Goal: Check status: Check status

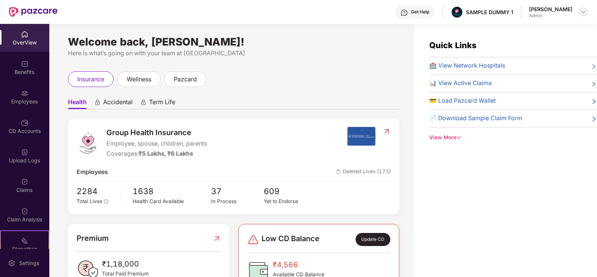
click at [588, 13] on div at bounding box center [583, 11] width 9 height 9
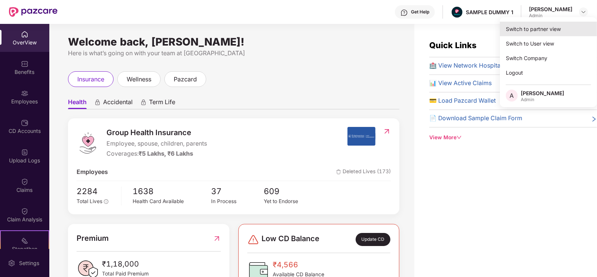
click at [552, 22] on div "Switch to partner view" at bounding box center [548, 29] width 97 height 15
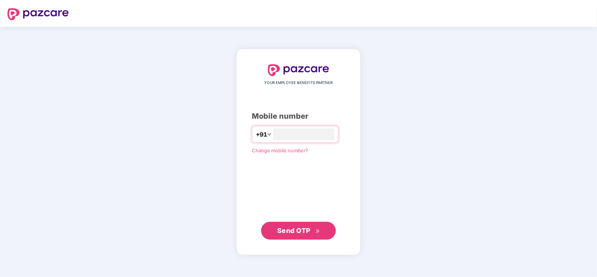
type input "**********"
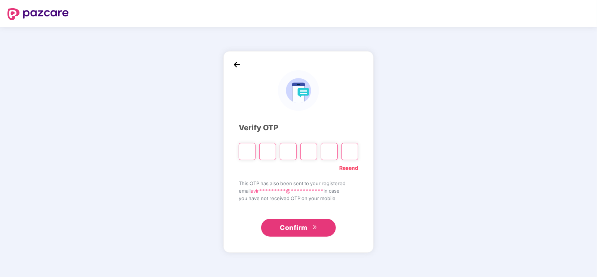
type input "*"
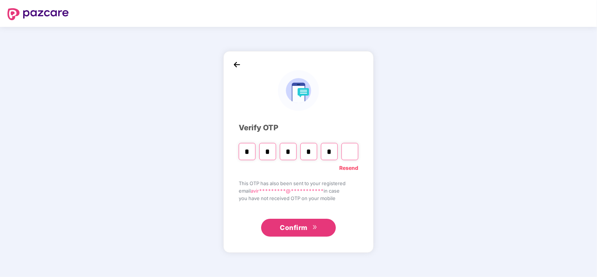
type input "*"
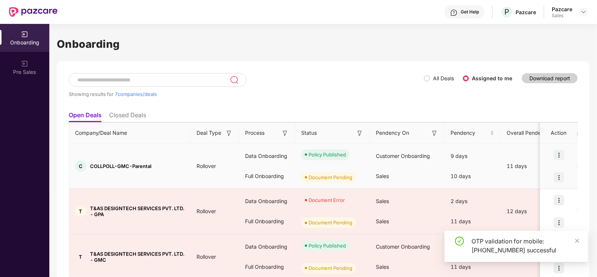
scroll to position [44, 0]
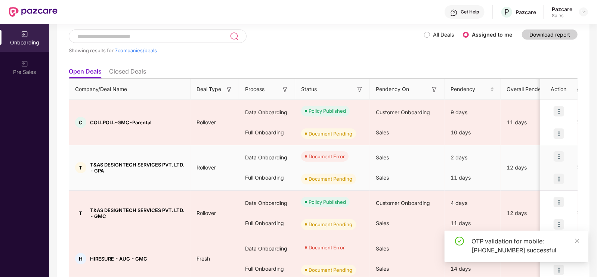
click at [558, 151] on img at bounding box center [559, 156] width 10 height 10
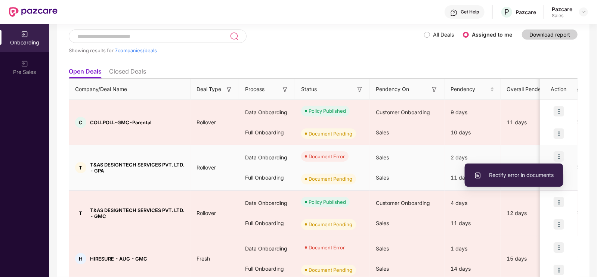
click at [507, 171] on li "Rectify error in documents" at bounding box center [514, 175] width 98 height 16
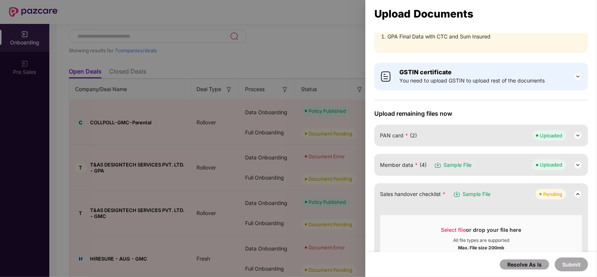
scroll to position [5, 0]
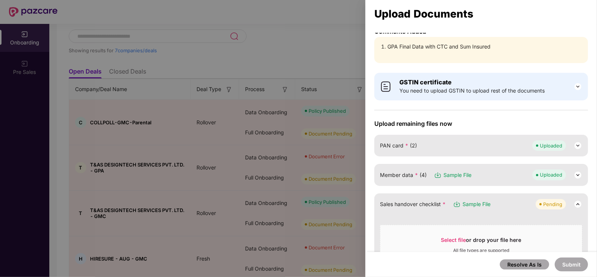
click at [577, 175] on img at bounding box center [578, 175] width 9 height 9
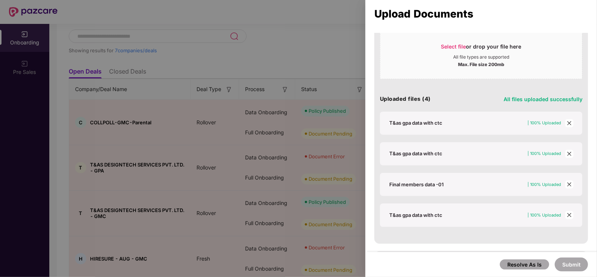
scroll to position [170, 0]
click at [570, 214] on icon "close" at bounding box center [569, 215] width 5 height 5
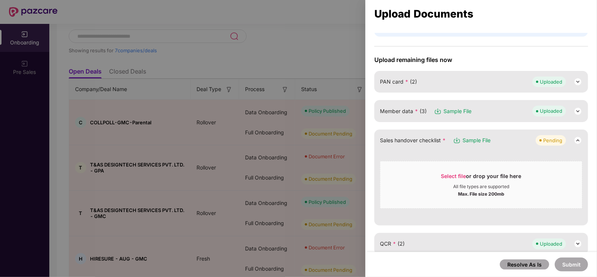
scroll to position [69, 0]
click at [575, 110] on img at bounding box center [578, 111] width 9 height 9
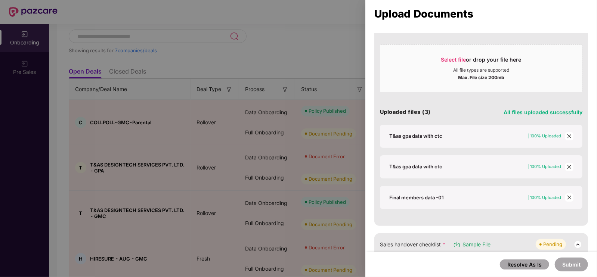
scroll to position [158, 0]
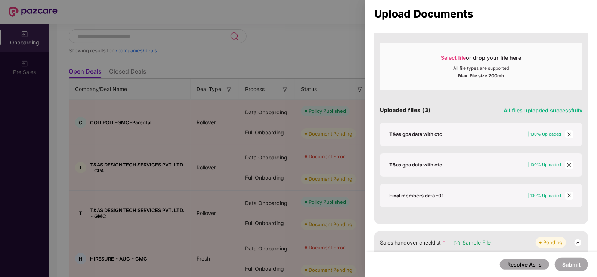
click at [568, 195] on icon "close" at bounding box center [569, 195] width 5 height 5
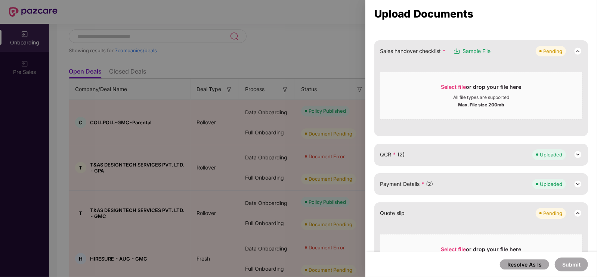
scroll to position [76, 0]
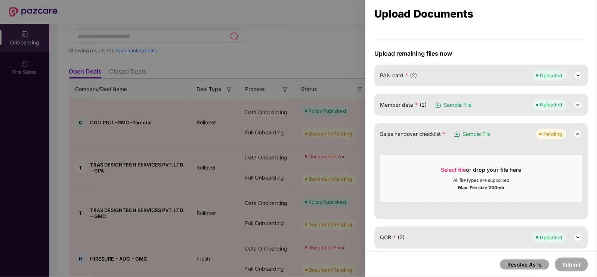
click at [576, 102] on img at bounding box center [578, 105] width 9 height 9
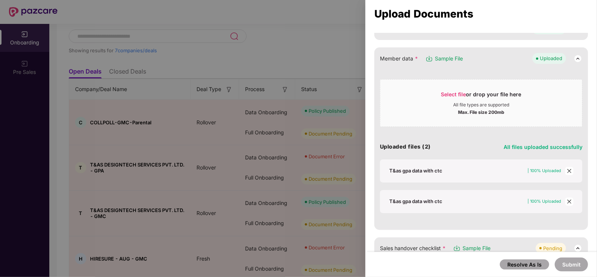
scroll to position [122, 0]
click at [572, 168] on span "close" at bounding box center [570, 171] width 8 height 8
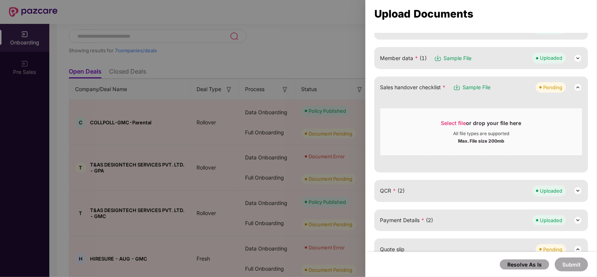
scroll to position [82, 0]
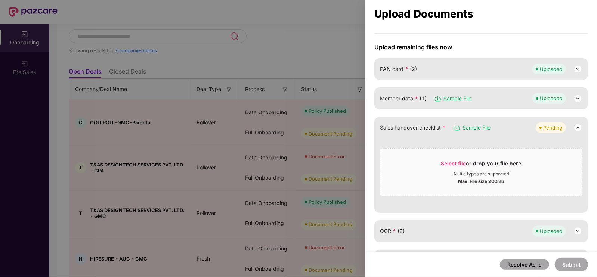
click at [577, 100] on img at bounding box center [578, 98] width 9 height 9
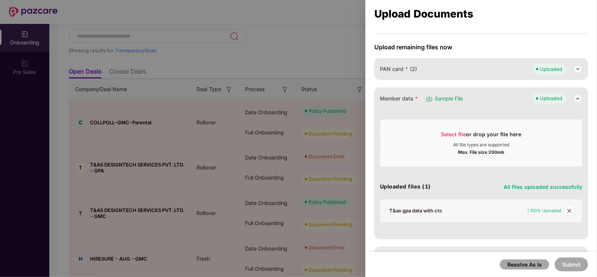
click at [567, 210] on icon "close" at bounding box center [569, 211] width 5 height 5
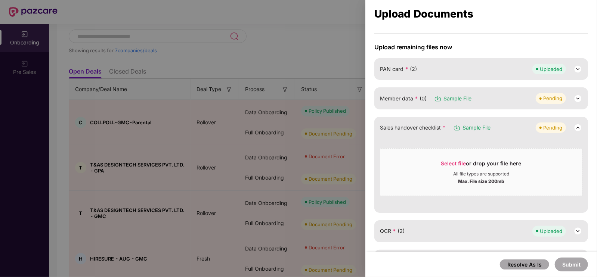
click at [578, 98] on img at bounding box center [578, 98] width 9 height 9
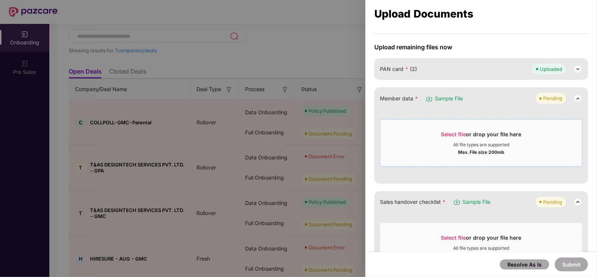
click at [452, 135] on span "Select file" at bounding box center [453, 134] width 25 height 6
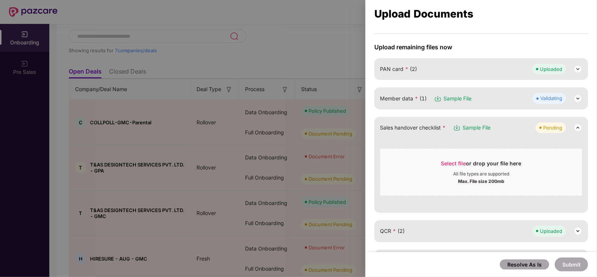
scroll to position [150, 0]
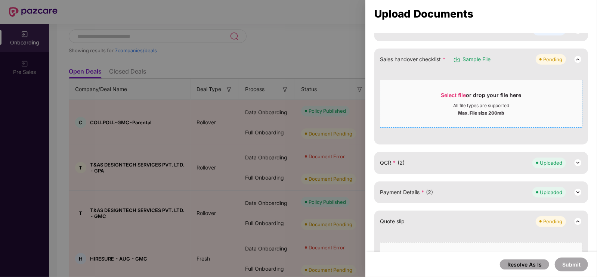
click at [458, 93] on span "Select file" at bounding box center [453, 95] width 25 height 6
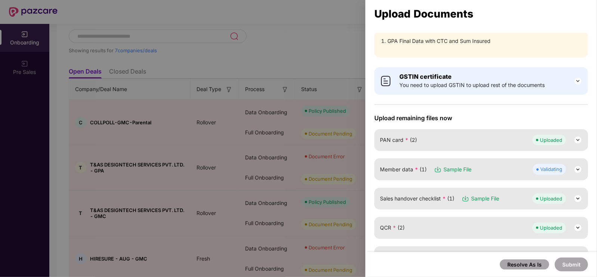
scroll to position [61, 0]
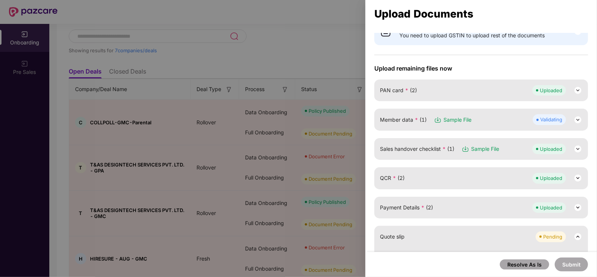
click at [450, 120] on span "Sample File" at bounding box center [458, 120] width 28 height 8
click at [499, 125] on div "Member data * (1) Sample File Validating" at bounding box center [482, 120] width 214 height 22
click at [572, 118] on div "Validating" at bounding box center [558, 119] width 50 height 10
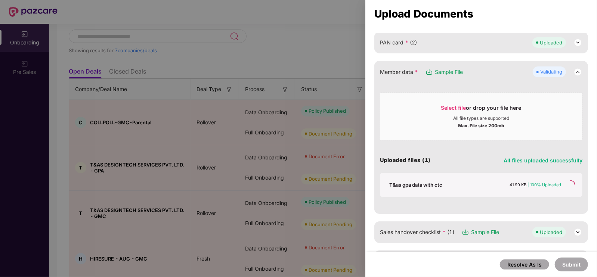
scroll to position [0, 0]
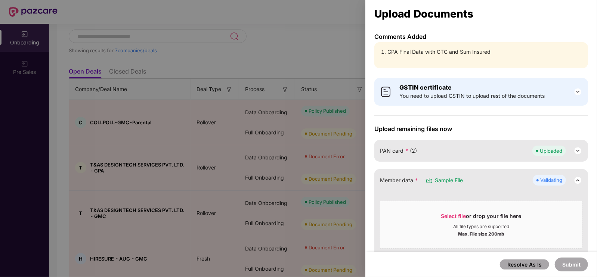
click at [230, 11] on div at bounding box center [298, 138] width 597 height 277
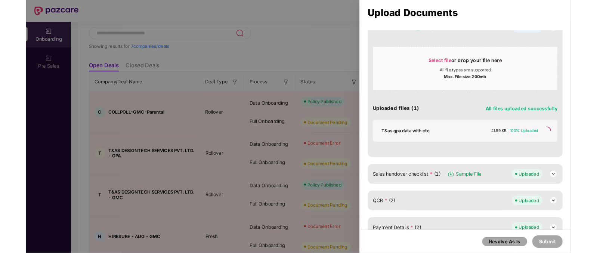
scroll to position [189, 0]
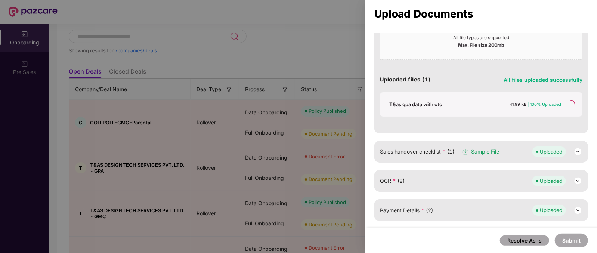
click at [326, 55] on div at bounding box center [298, 126] width 597 height 253
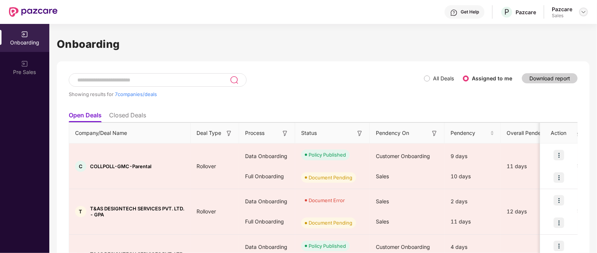
click at [582, 11] on img at bounding box center [584, 12] width 6 height 6
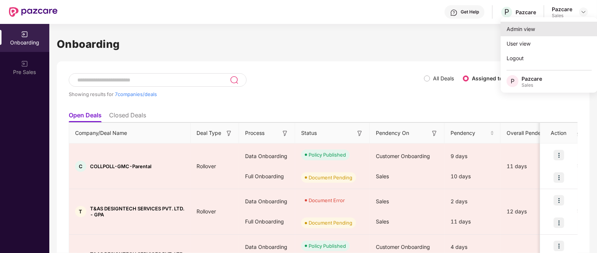
click at [514, 30] on div "Admin view" at bounding box center [549, 29] width 97 height 15
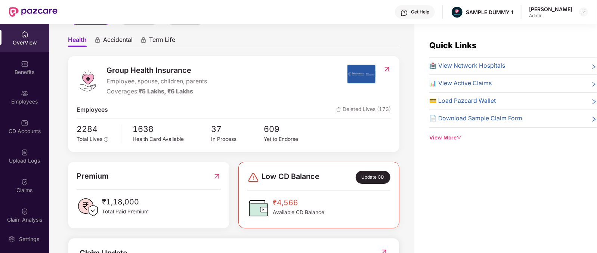
scroll to position [62, 0]
click at [114, 70] on span "Group Health Insurance" at bounding box center [157, 71] width 101 height 12
click at [117, 93] on div "Coverages: ₹5 Lakhs, ₹6 Lakhs" at bounding box center [157, 91] width 101 height 9
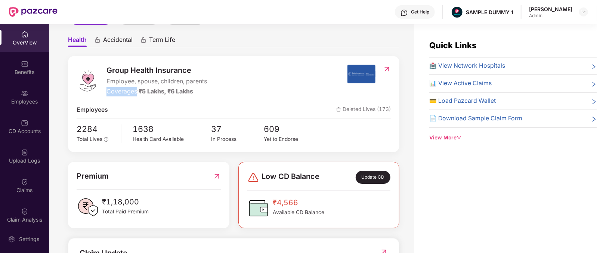
click at [117, 93] on div "Coverages: ₹5 Lakhs, ₹6 Lakhs" at bounding box center [157, 91] width 101 height 9
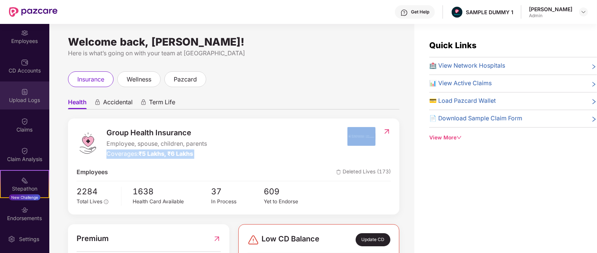
scroll to position [28, 0]
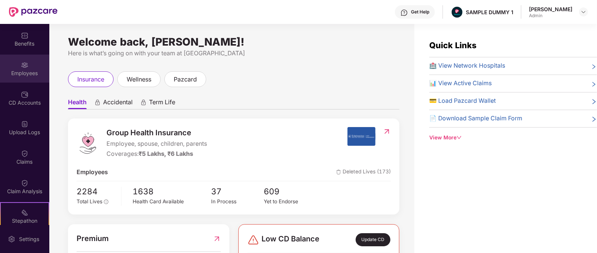
click at [28, 73] on div "Employees" at bounding box center [24, 73] width 49 height 7
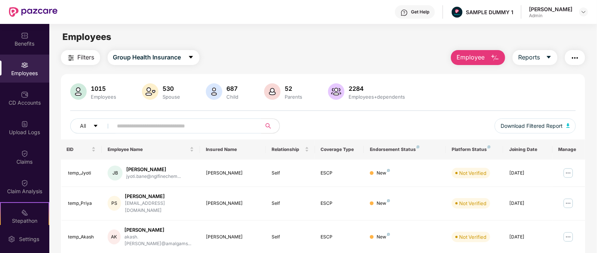
click at [483, 56] on span "Employee" at bounding box center [471, 57] width 28 height 9
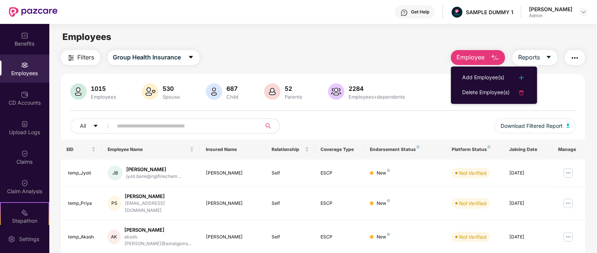
click at [425, 9] on div "Get Help" at bounding box center [420, 12] width 18 height 6
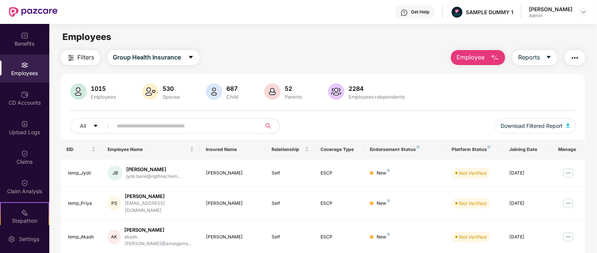
click at [325, 58] on div "Filters Group Health Insurance Employee Reports" at bounding box center [323, 57] width 525 height 15
click at [488, 59] on button "Employee" at bounding box center [478, 57] width 54 height 15
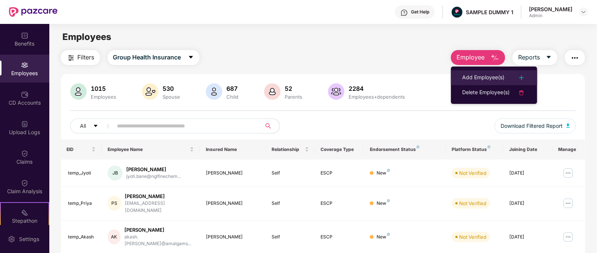
click at [484, 75] on div "Add Employee(s)" at bounding box center [483, 77] width 42 height 9
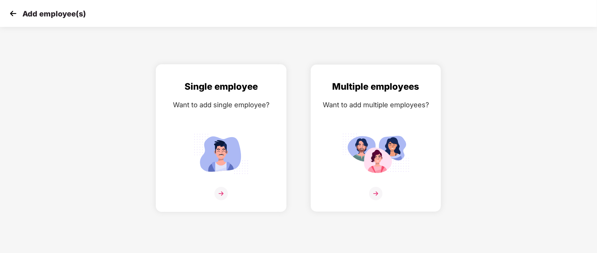
click at [226, 210] on div at bounding box center [221, 198] width 115 height 23
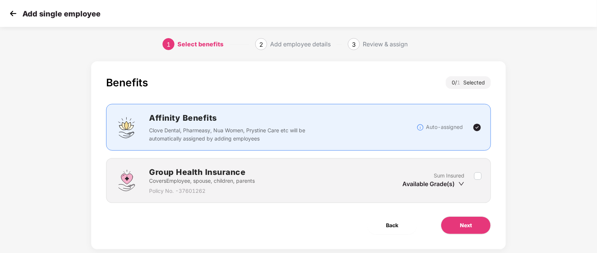
scroll to position [15, 0]
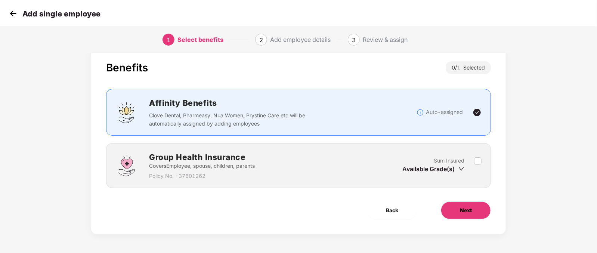
click at [444, 211] on button "Next" at bounding box center [466, 210] width 50 height 18
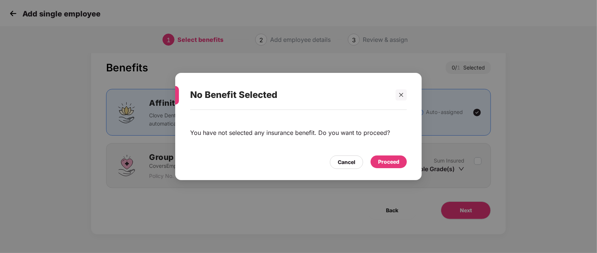
click at [404, 161] on div "Proceed" at bounding box center [389, 161] width 36 height 13
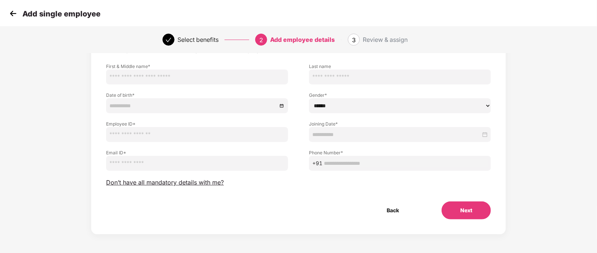
scroll to position [0, 0]
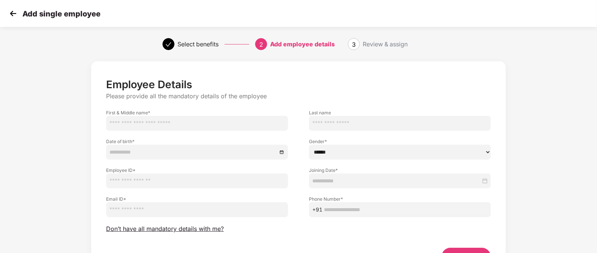
click at [195, 117] on input "text" at bounding box center [197, 123] width 182 height 15
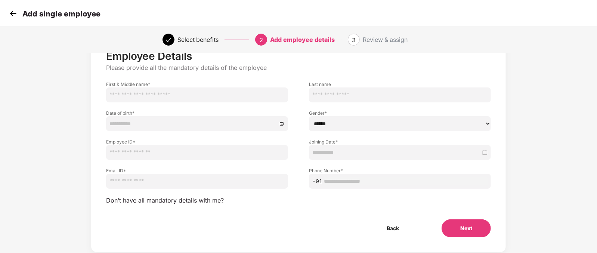
scroll to position [46, 0]
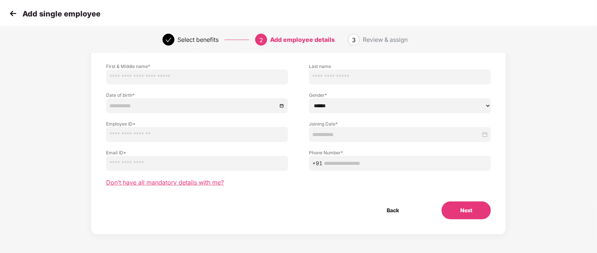
click at [174, 181] on span "Don’t have all mandatory details with me?" at bounding box center [165, 183] width 118 height 8
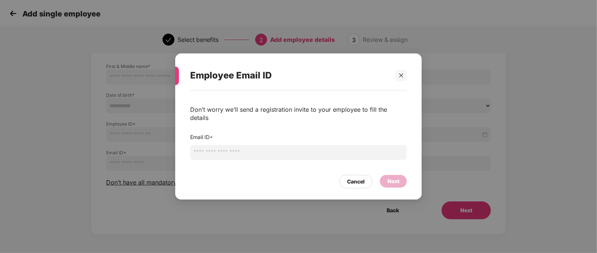
click at [228, 155] on input "email" at bounding box center [298, 152] width 217 height 15
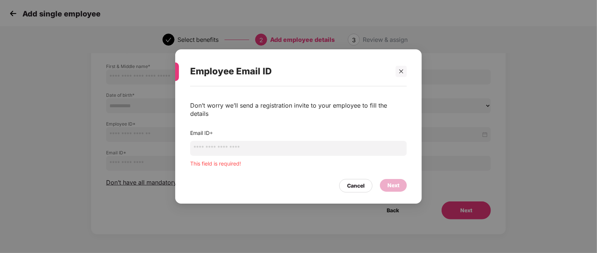
click at [100, 117] on div "Employee Email ID Don’t worry we’ll send a registration invite to your employee…" at bounding box center [298, 126] width 597 height 253
click at [404, 77] on div at bounding box center [401, 71] width 11 height 11
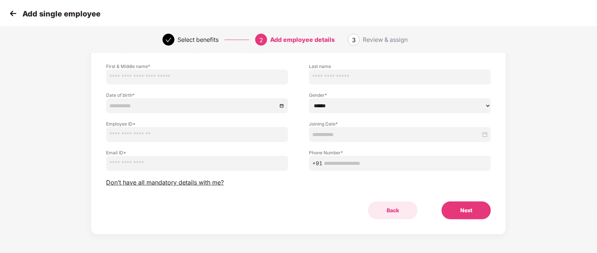
click at [392, 209] on button "Back" at bounding box center [393, 210] width 50 height 18
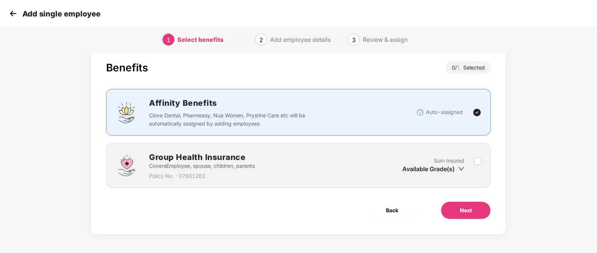
scroll to position [15, 0]
click at [392, 209] on span "Back" at bounding box center [392, 210] width 12 height 8
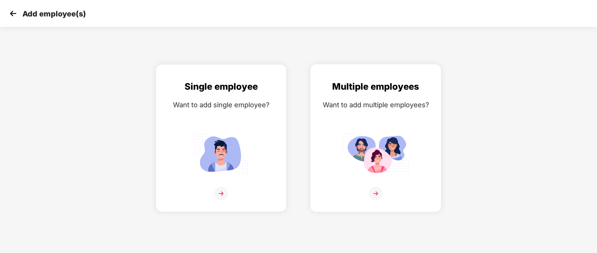
click at [352, 127] on div "Multiple employees Want to add multiple employees?" at bounding box center [375, 145] width 115 height 130
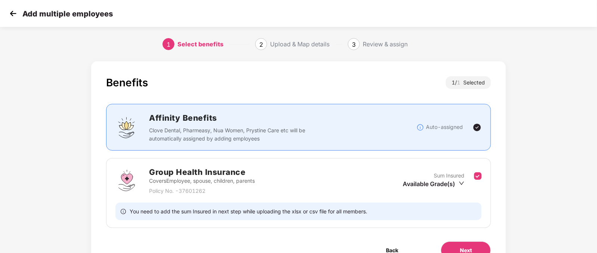
scroll to position [40, 0]
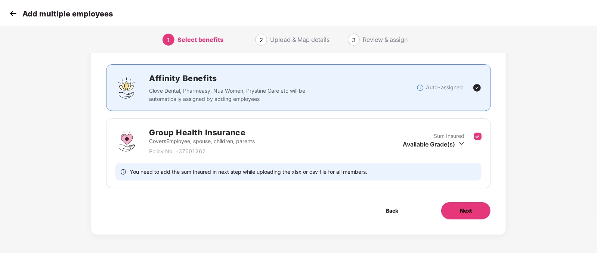
click at [472, 207] on button "Next" at bounding box center [466, 211] width 50 height 18
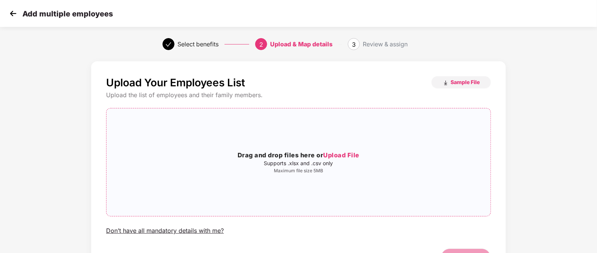
scroll to position [47, 0]
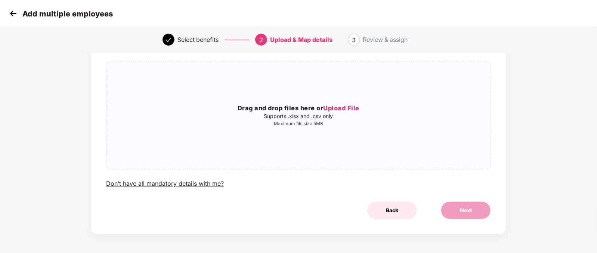
click at [394, 214] on button "Back" at bounding box center [392, 210] width 50 height 18
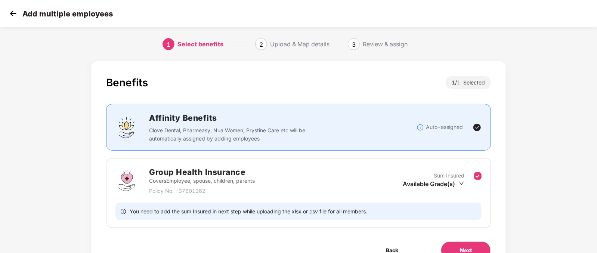
scroll to position [40, 0]
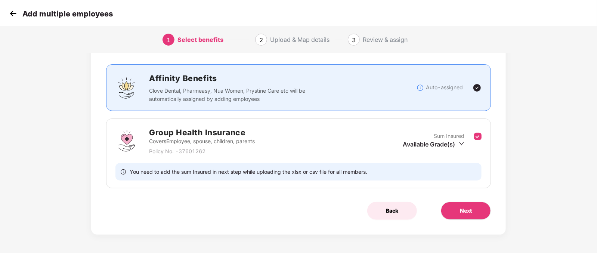
click at [400, 212] on button "Back" at bounding box center [392, 211] width 50 height 18
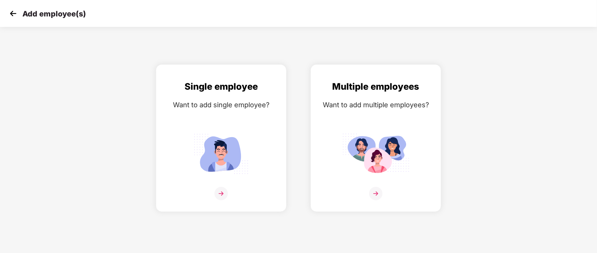
click at [12, 13] on img at bounding box center [12, 13] width 11 height 11
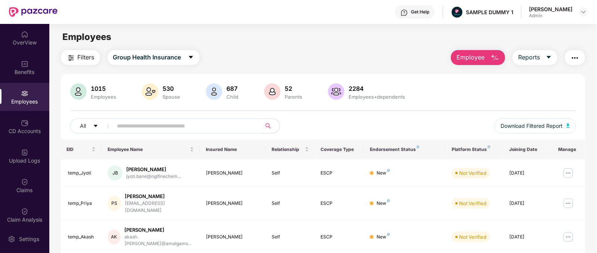
click at [475, 58] on span "Employee" at bounding box center [471, 57] width 28 height 9
click at [578, 54] on img "button" at bounding box center [575, 57] width 9 height 9
click at [318, 52] on div "Filters Group Health Insurance Employee Reports" at bounding box center [323, 57] width 525 height 15
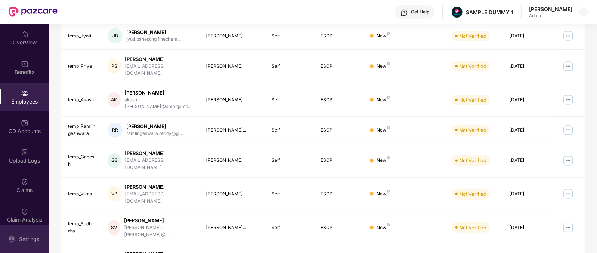
scroll to position [206, 0]
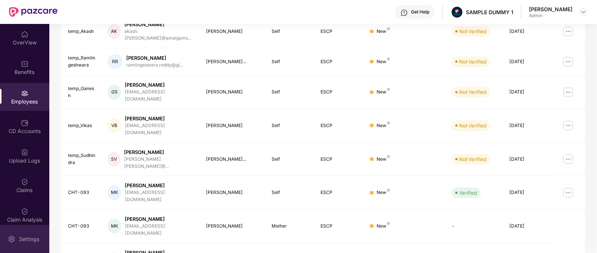
click at [26, 233] on div "Settings" at bounding box center [24, 239] width 49 height 28
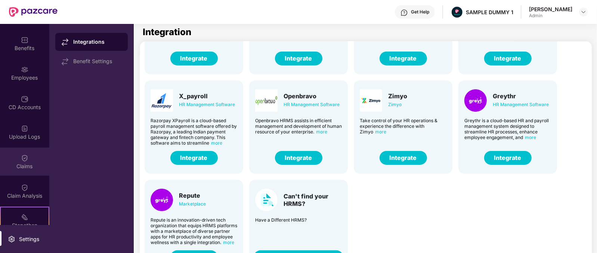
scroll to position [24, 0]
click at [24, 161] on div "Claims" at bounding box center [24, 161] width 49 height 28
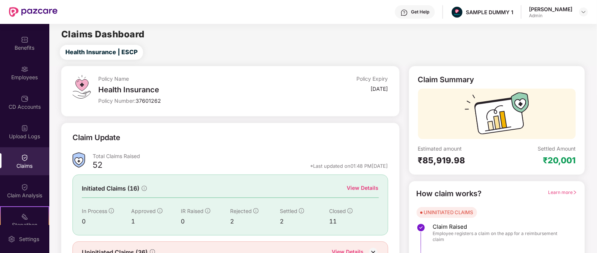
scroll to position [39, 0]
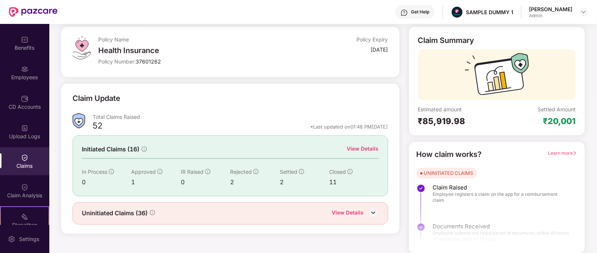
click at [369, 148] on div "View Details" at bounding box center [363, 149] width 32 height 8
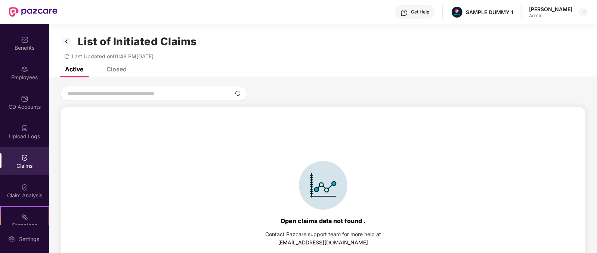
click at [116, 76] on div "Closed" at bounding box center [110, 69] width 31 height 16
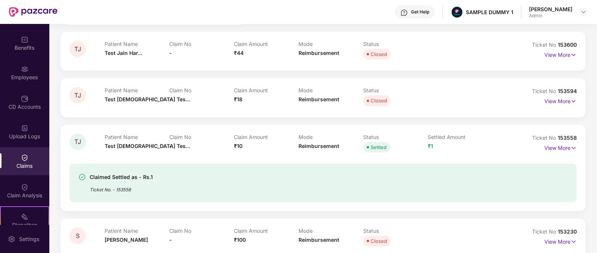
scroll to position [76, 0]
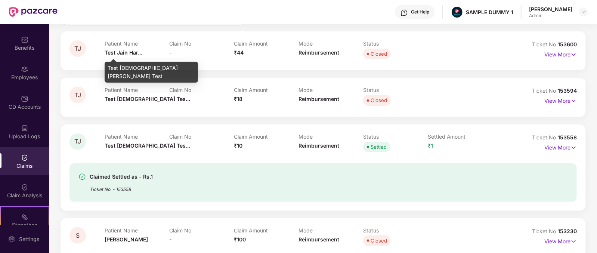
click at [108, 53] on span "Test Jain Har..." at bounding box center [124, 52] width 38 height 6
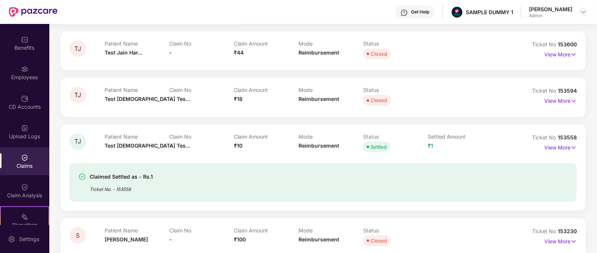
click at [241, 49] on span "₹44" at bounding box center [239, 52] width 10 height 6
click at [326, 52] on span "Reimbursement" at bounding box center [319, 52] width 41 height 6
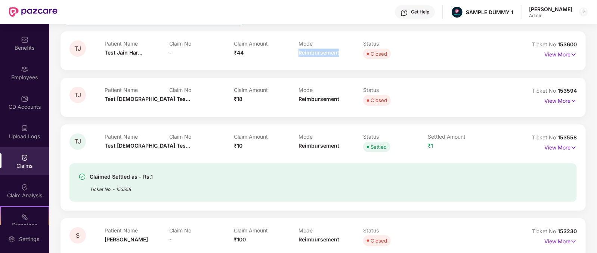
click at [326, 52] on span "Reimbursement" at bounding box center [319, 52] width 41 height 6
click at [560, 51] on p "View More" at bounding box center [561, 54] width 33 height 10
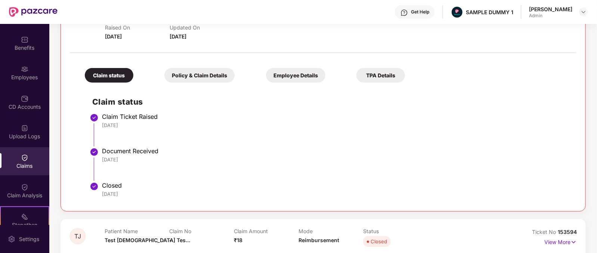
scroll to position [123, 0]
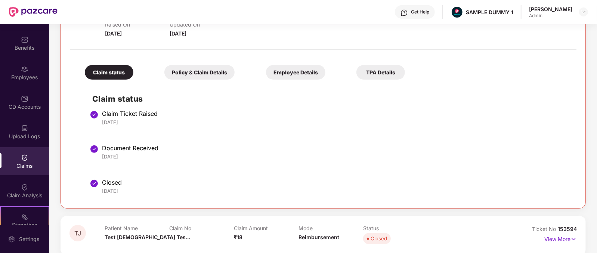
click at [168, 63] on div "Claim status Policy & Claim Details Employee Details TPA Details" at bounding box center [241, 69] width 328 height 22
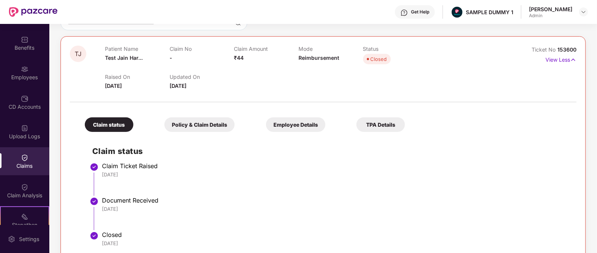
scroll to position [71, 0]
click at [268, 152] on h2 "Claim status" at bounding box center [330, 151] width 477 height 12
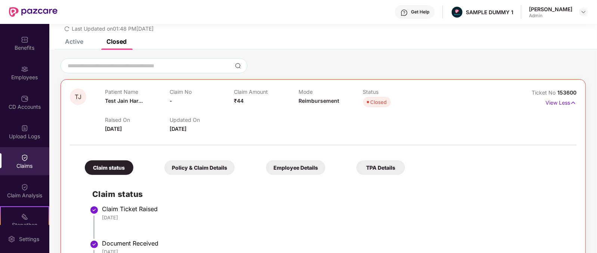
scroll to position [0, 0]
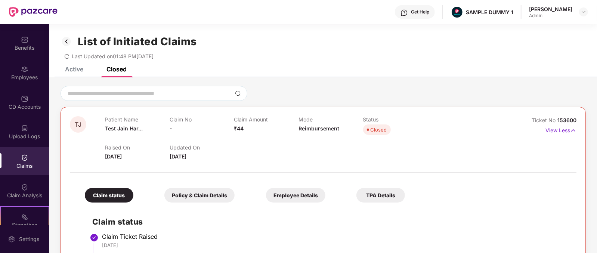
click at [421, 11] on div "Get Help" at bounding box center [415, 11] width 40 height 13
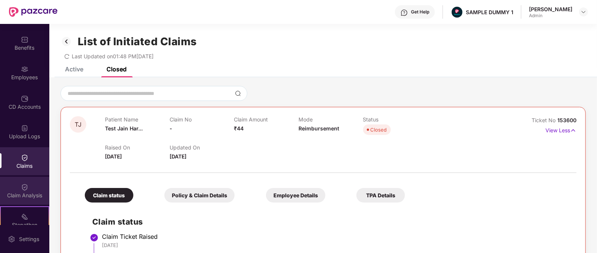
click at [1, 177] on div "Claim Analysis" at bounding box center [24, 191] width 49 height 28
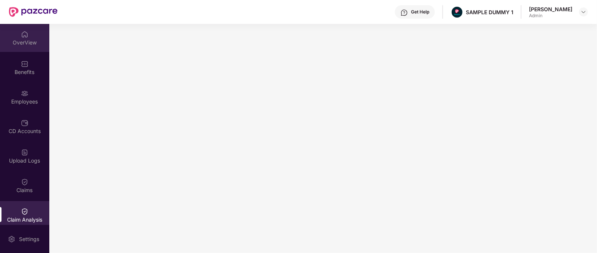
click at [21, 38] on div "OverView" at bounding box center [24, 38] width 49 height 28
